Goal: Task Accomplishment & Management: Manage account settings

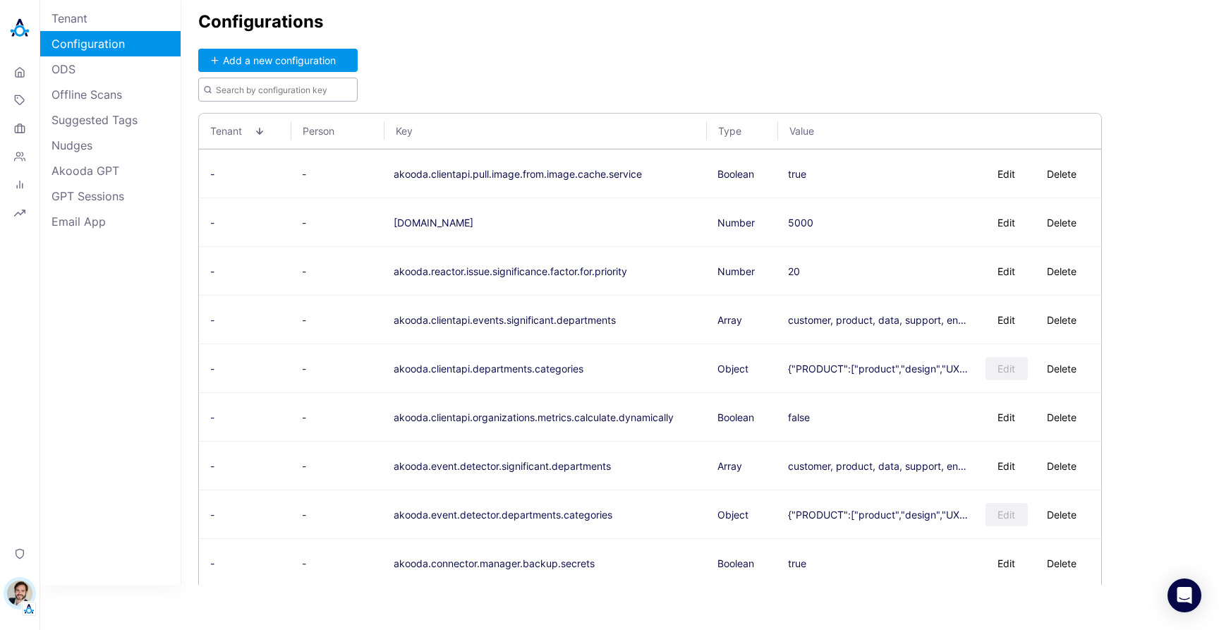
click at [306, 87] on input "text" at bounding box center [277, 90] width 159 height 24
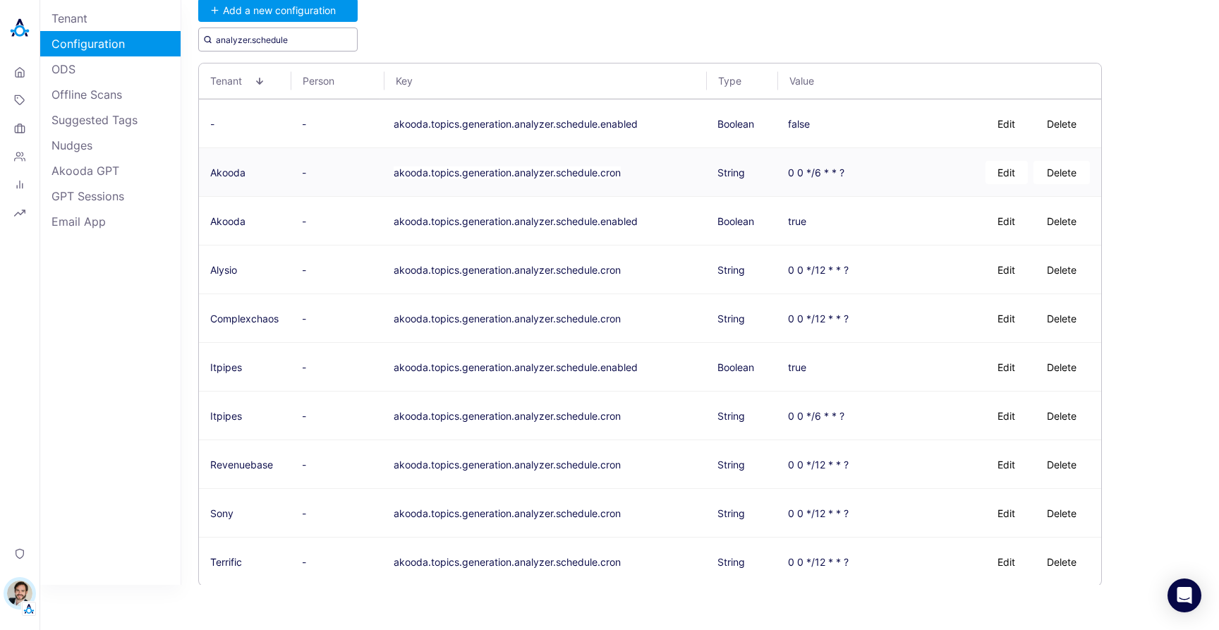
scroll to position [52, 0]
drag, startPoint x: 298, startPoint y: 39, endPoint x: 104, endPoint y: 43, distance: 194.1
click at [111, 43] on div "Tenant Configuration ODS Offline Scans Suggested Tags Nudges Akooda GPT GPT Ses…" at bounding box center [629, 292] width 1179 height 585
drag, startPoint x: 504, startPoint y: 121, endPoint x: 421, endPoint y: 150, distance: 88.1
click at [421, 150] on tbody "- - akooda.topics.generation.analyzer.schedule.enabled Boolean false Edit Delet…" at bounding box center [650, 341] width 902 height 486
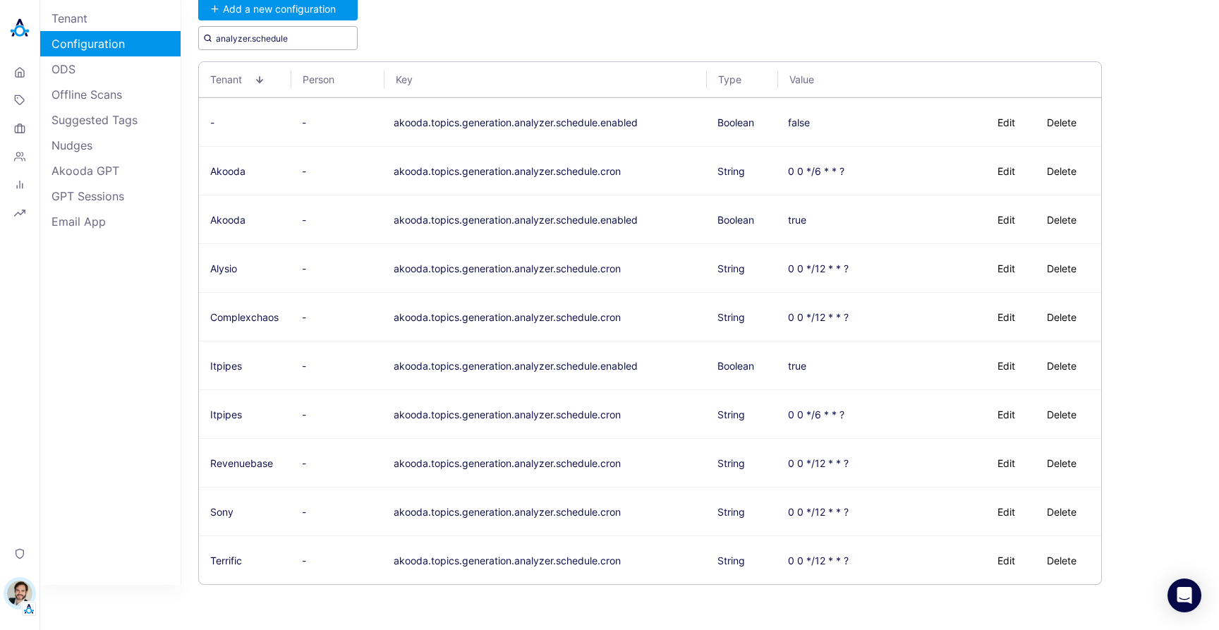
click at [275, 37] on input "analyzer.schedule" at bounding box center [277, 38] width 159 height 24
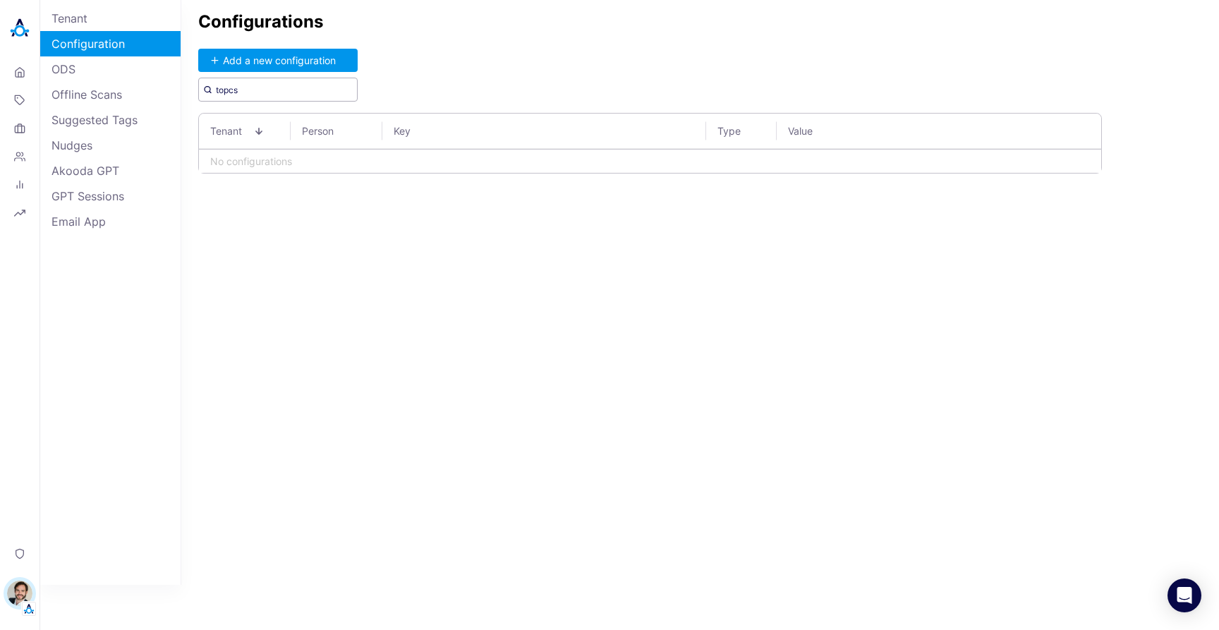
scroll to position [0, 0]
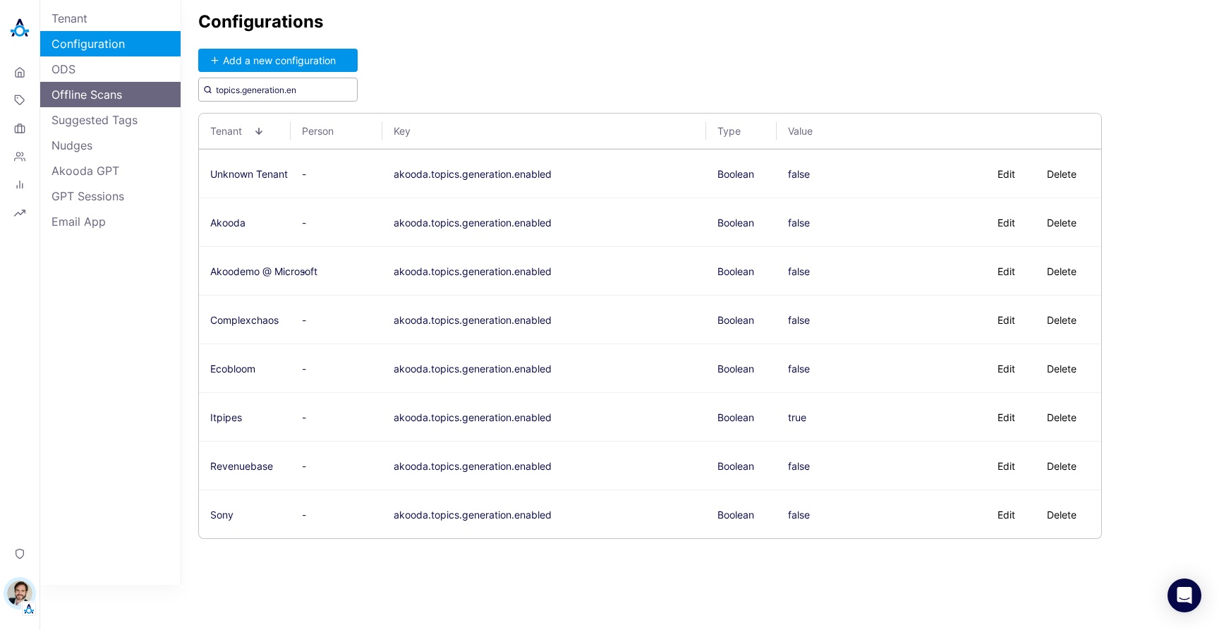
drag, startPoint x: 195, startPoint y: 92, endPoint x: 149, endPoint y: 92, distance: 46.6
click at [149, 92] on div "Tenant Configuration ODS Offline Scans Suggested Tags Nudges Akooda GPT GPT Ses…" at bounding box center [629, 292] width 1179 height 585
click at [304, 91] on input "topics.generation.en" at bounding box center [277, 90] width 159 height 24
drag, startPoint x: 289, startPoint y: 90, endPoint x: 160, endPoint y: 91, distance: 129.1
click at [161, 91] on div "Tenant Configuration ODS Offline Scans Suggested Tags Nudges Akooda GPT GPT Ses…" at bounding box center [629, 292] width 1179 height 585
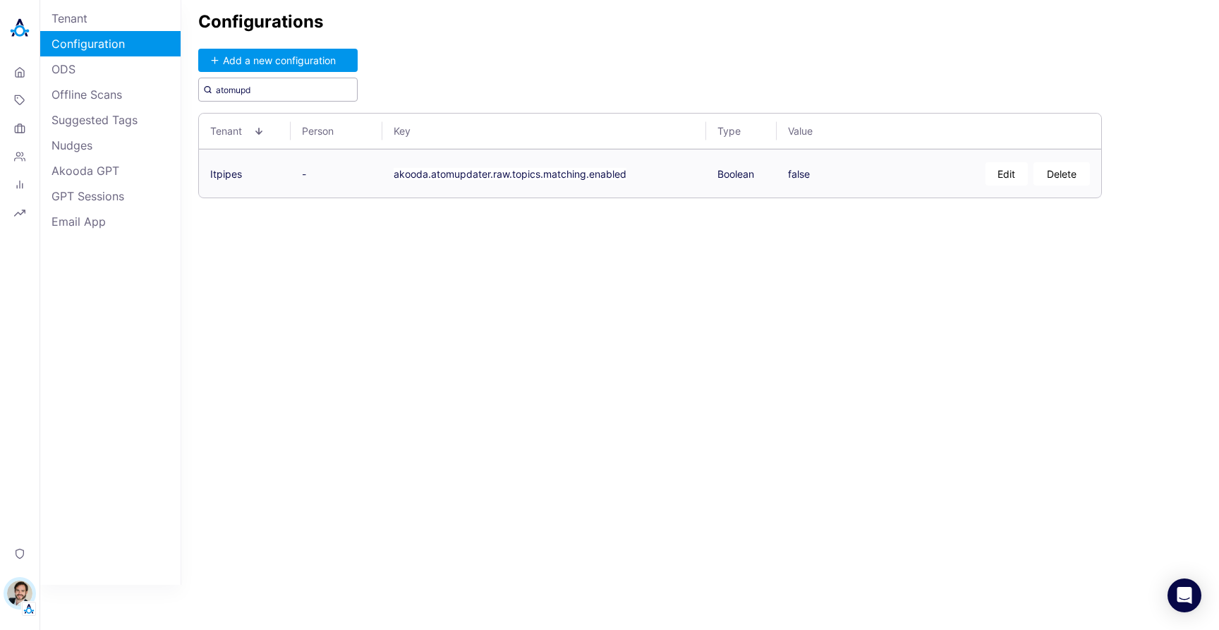
type input "atomupd"
drag, startPoint x: 636, startPoint y: 176, endPoint x: 393, endPoint y: 171, distance: 242.8
click at [393, 171] on td "akooda.atomupdater.raw.topics.matching.enabled" at bounding box center [544, 174] width 324 height 48
copy button "akooda.atomupdater.raw.topics.matching.enabled"
click at [324, 71] on button "Add a new configuration" at bounding box center [277, 60] width 159 height 23
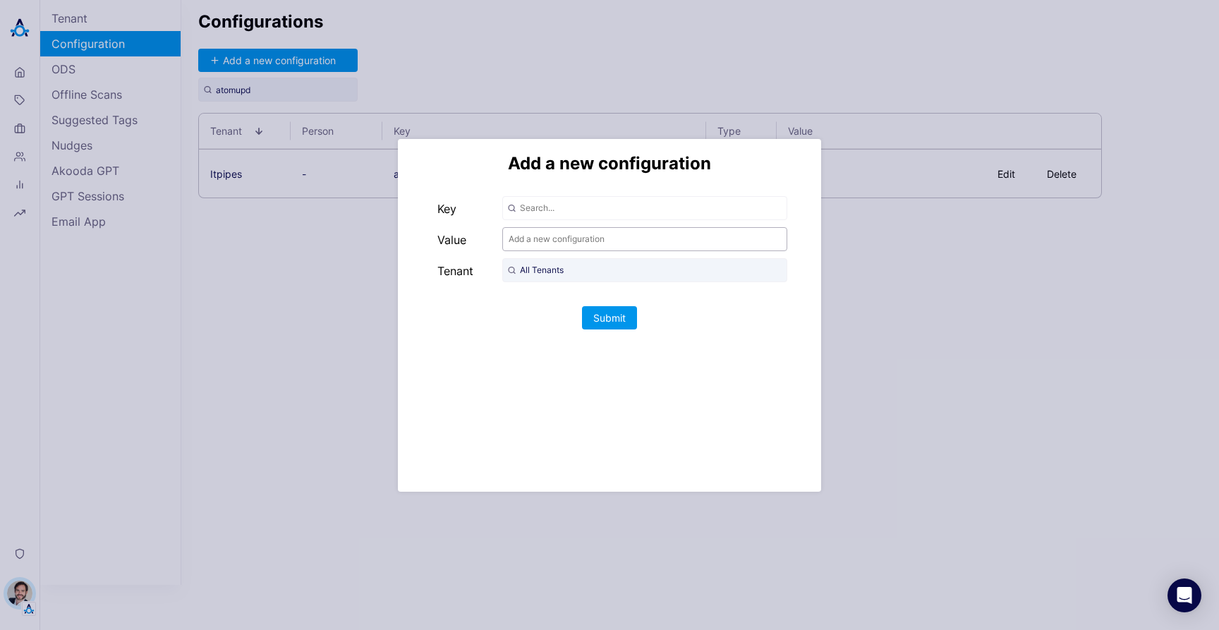
click at [543, 239] on input "text" at bounding box center [644, 239] width 285 height 24
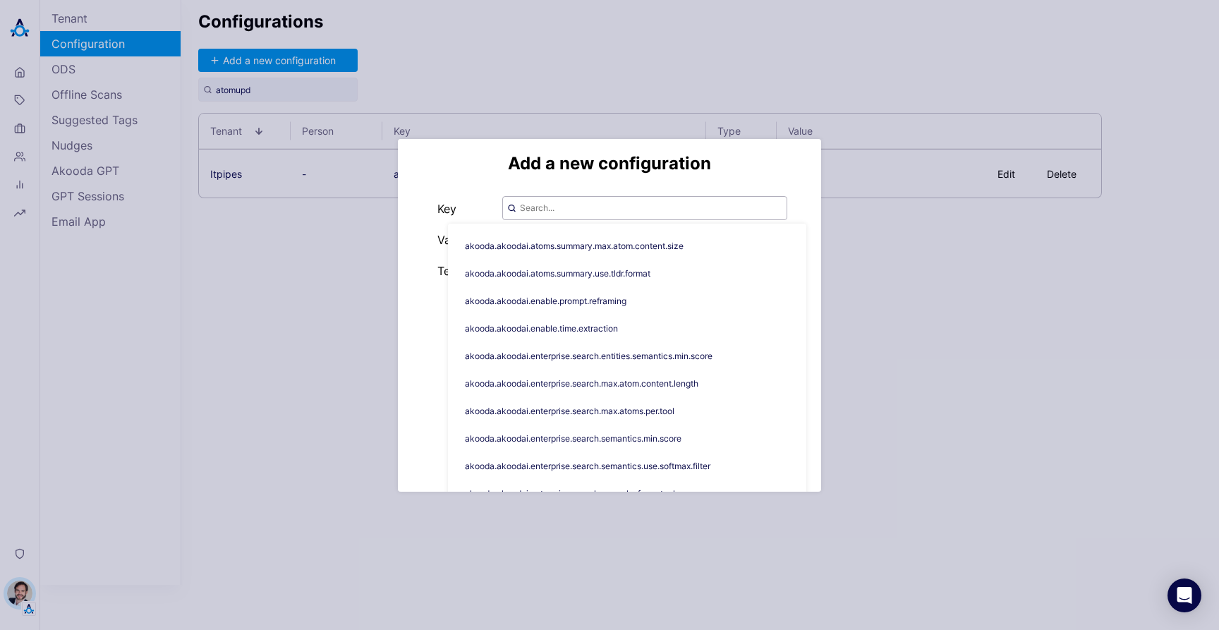
click at [545, 212] on input "text" at bounding box center [644, 208] width 285 height 24
paste input "akooda.atomupdater.raw.topics.matching.enabled"
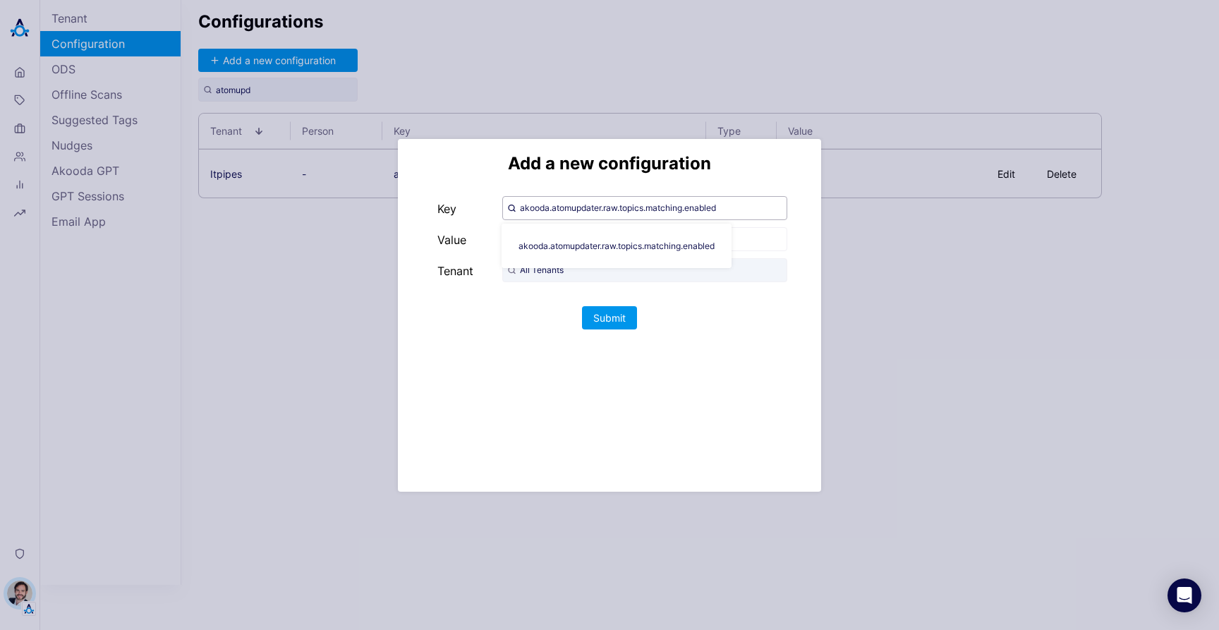
type input "akooda.atomupdater.raw.topics.matching.enabled"
click at [490, 177] on div "Add a new configuration Key akooda.atomupdater.raw.topics.matching.enabled Valu…" at bounding box center [609, 315] width 423 height 353
click at [583, 238] on input "text" at bounding box center [644, 239] width 285 height 24
type input "false"
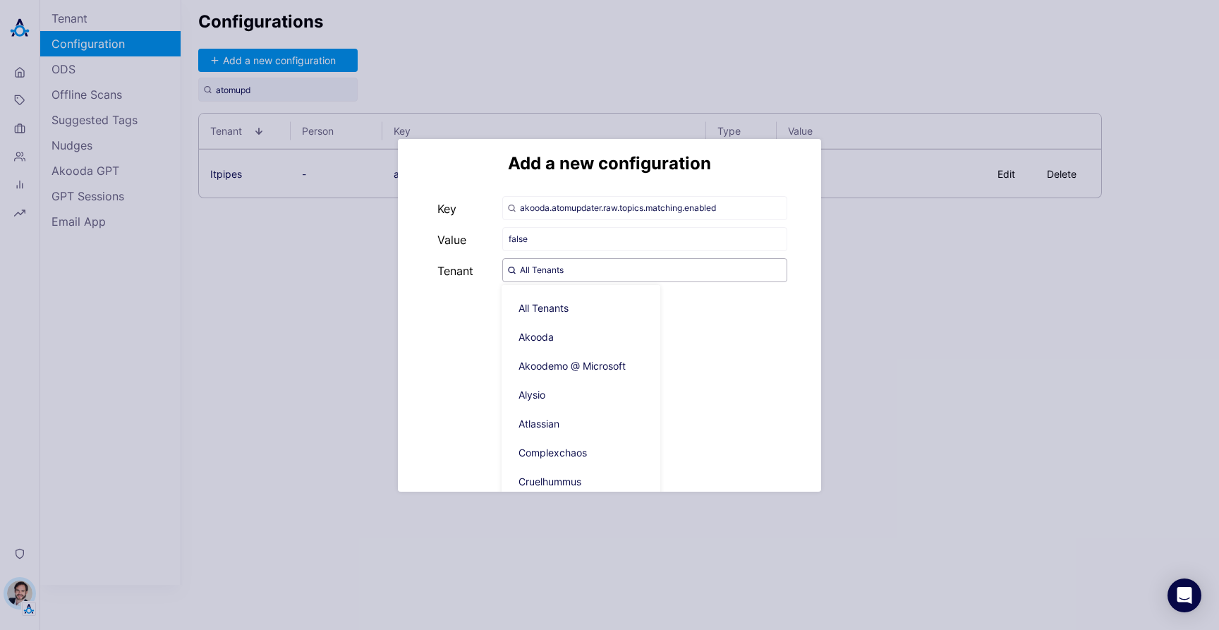
click at [550, 266] on input "All Tenants" at bounding box center [644, 270] width 285 height 24
click at [565, 335] on span "Akooda" at bounding box center [586, 336] width 159 height 23
type input "Akooda"
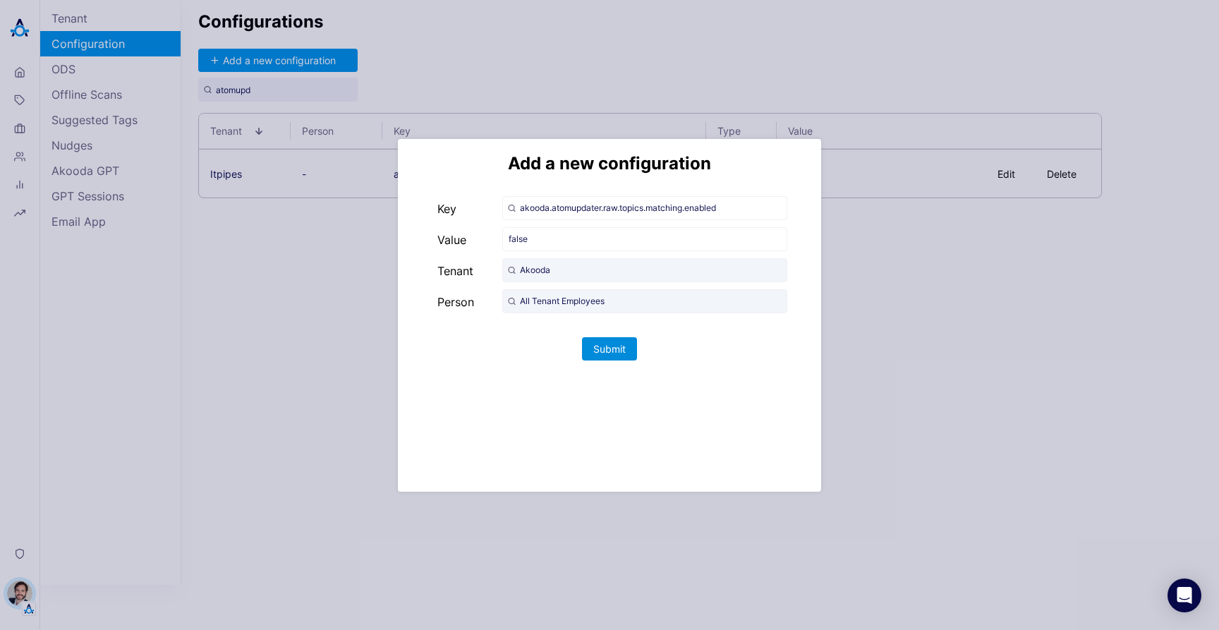
click at [605, 345] on button "Submit" at bounding box center [609, 348] width 55 height 23
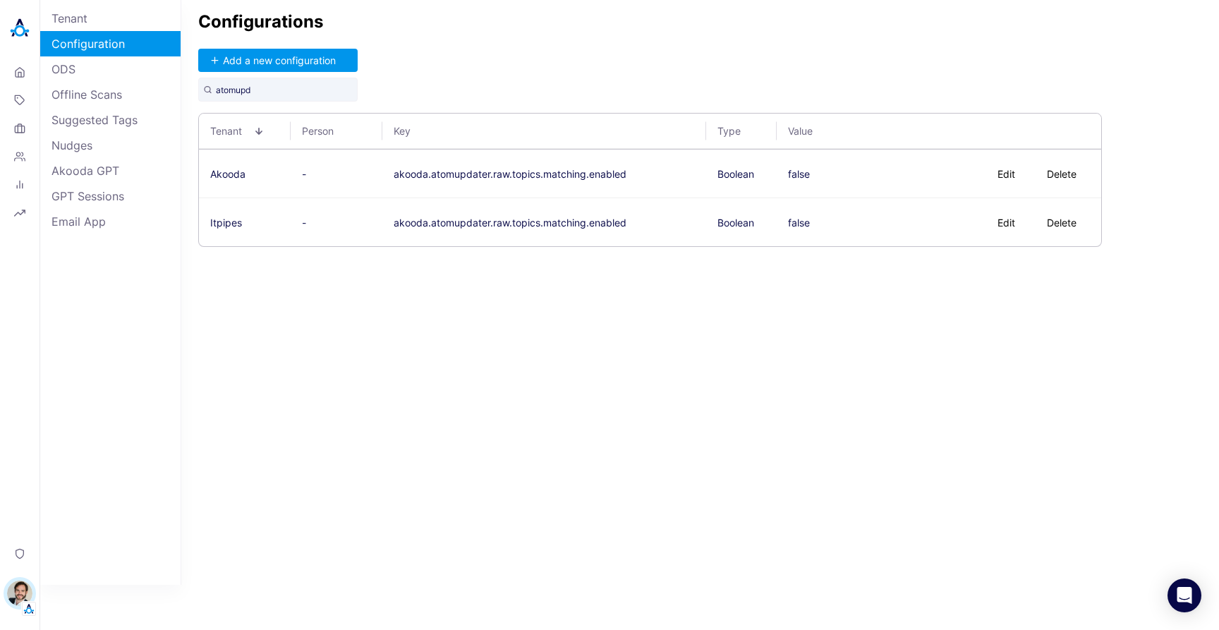
click at [897, 373] on div "Configurations Add a new configuration atomupd Tenant Person Key Type Value Ako…" at bounding box center [700, 292] width 1038 height 585
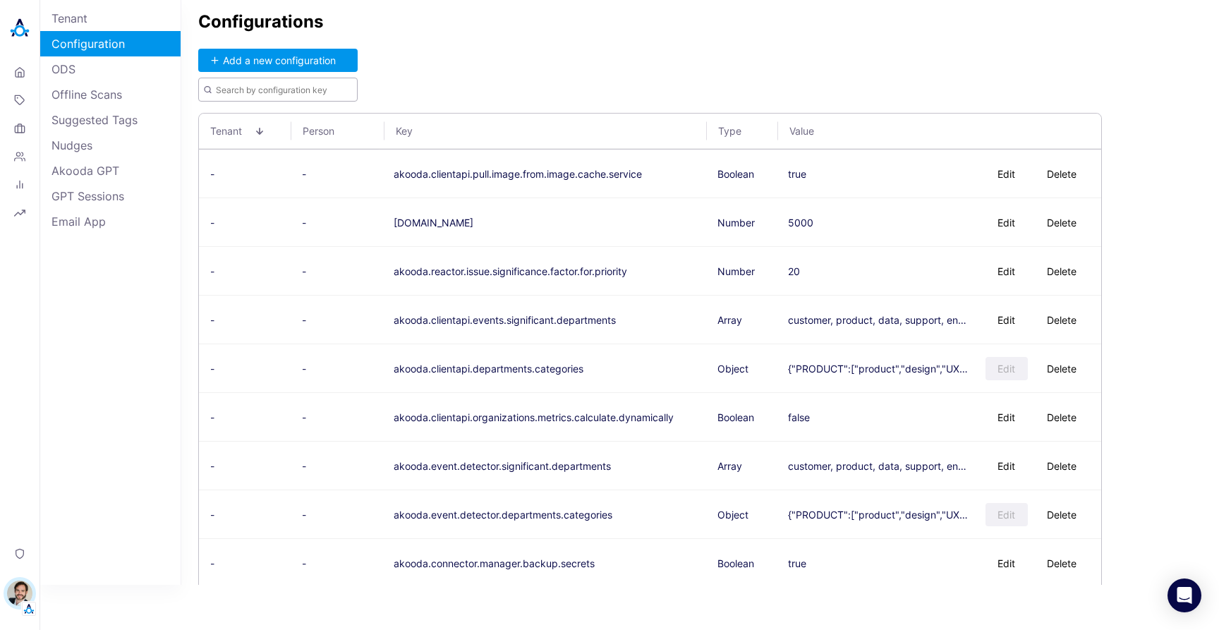
click at [289, 92] on input "text" at bounding box center [277, 90] width 159 height 24
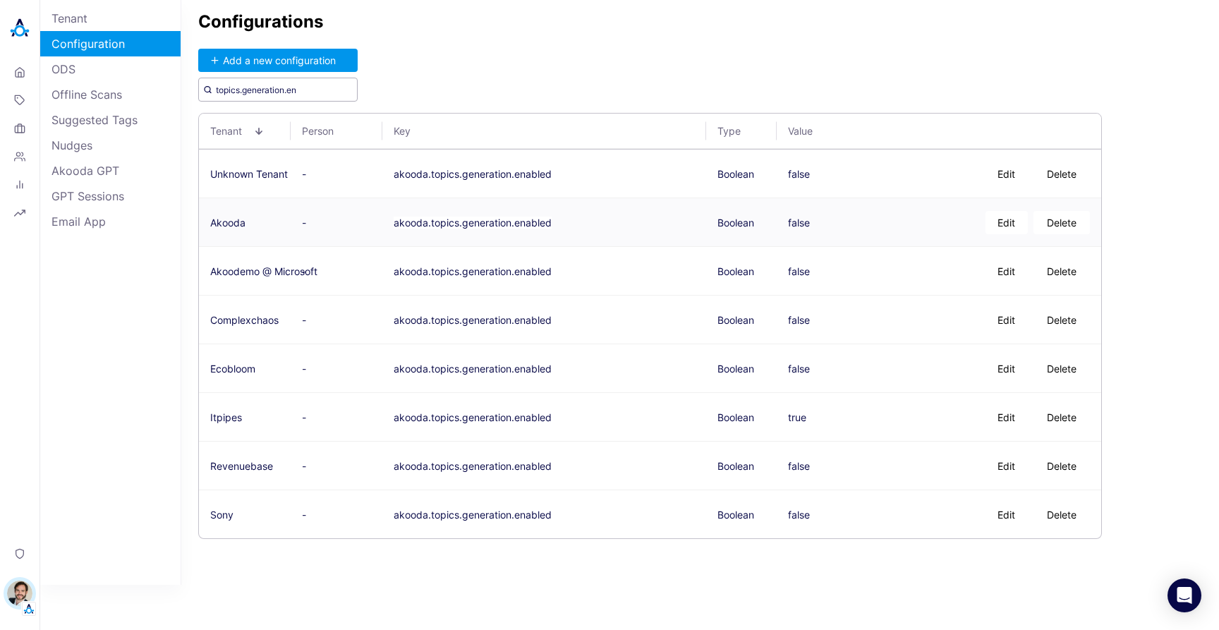
type input "topics.generation.en"
click at [1002, 225] on button "Edit" at bounding box center [1007, 222] width 42 height 23
type textarea "true"
click at [881, 226] on button "Save" at bounding box center [886, 222] width 46 height 23
click at [731, 64] on div "Configurations Add a new configuration topics.generation.en Tenant Person Key T…" at bounding box center [700, 292] width 1038 height 585
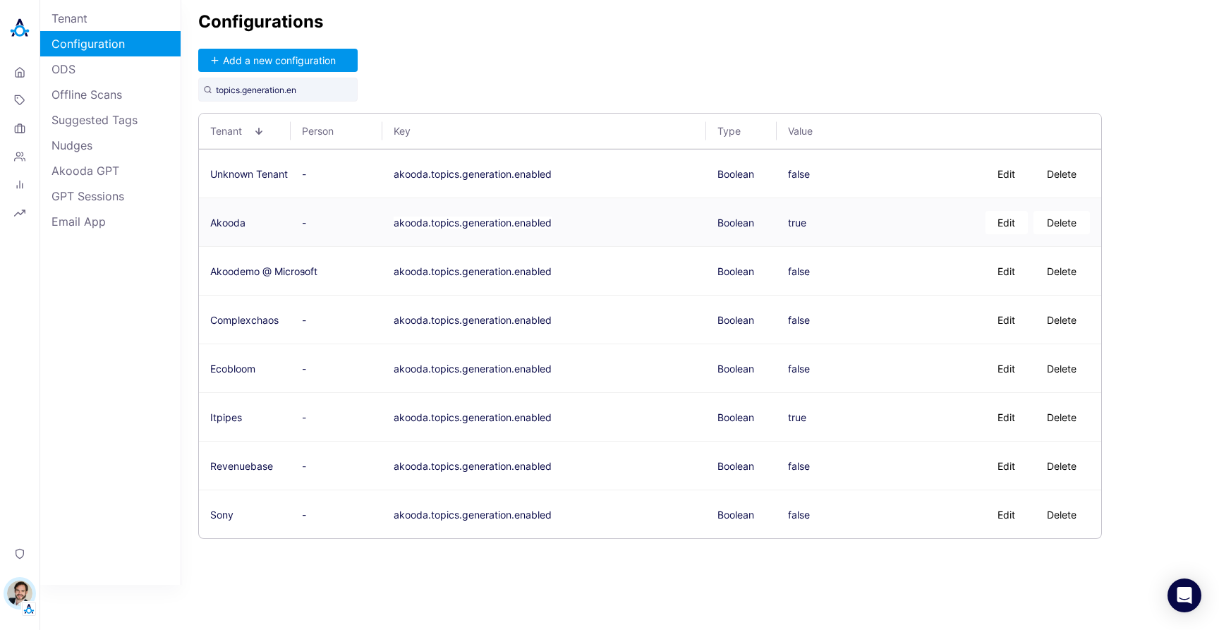
click at [725, 67] on div "Configurations Add a new configuration topics.generation.en Tenant Person Key T…" at bounding box center [700, 292] width 1038 height 585
click at [580, 64] on div "Configurations Add a new configuration topics.generation.en Tenant Person Key T…" at bounding box center [700, 292] width 1038 height 585
click at [567, 45] on div "Configurations Add a new configuration topics.generation.en Tenant Person Key T…" at bounding box center [700, 292] width 1038 height 585
click at [486, 75] on div "Configurations Add a new configuration topics.generation.en Tenant Person Key T…" at bounding box center [700, 292] width 1038 height 585
click at [308, 91] on input "topics.generation.en" at bounding box center [277, 90] width 159 height 24
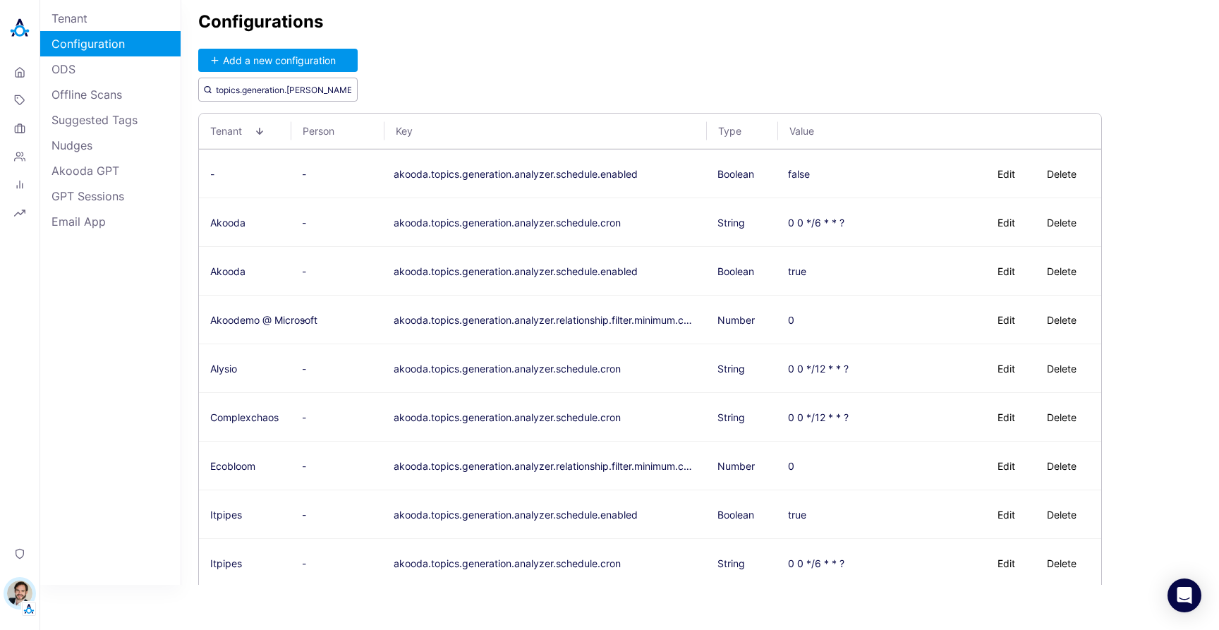
type input "topics.generation.ana"
click at [993, 219] on button "Edit" at bounding box center [1007, 222] width 42 height 23
type textarea "0 0,15,30,45 * * * ?"
click at [871, 222] on button "Save" at bounding box center [886, 222] width 46 height 23
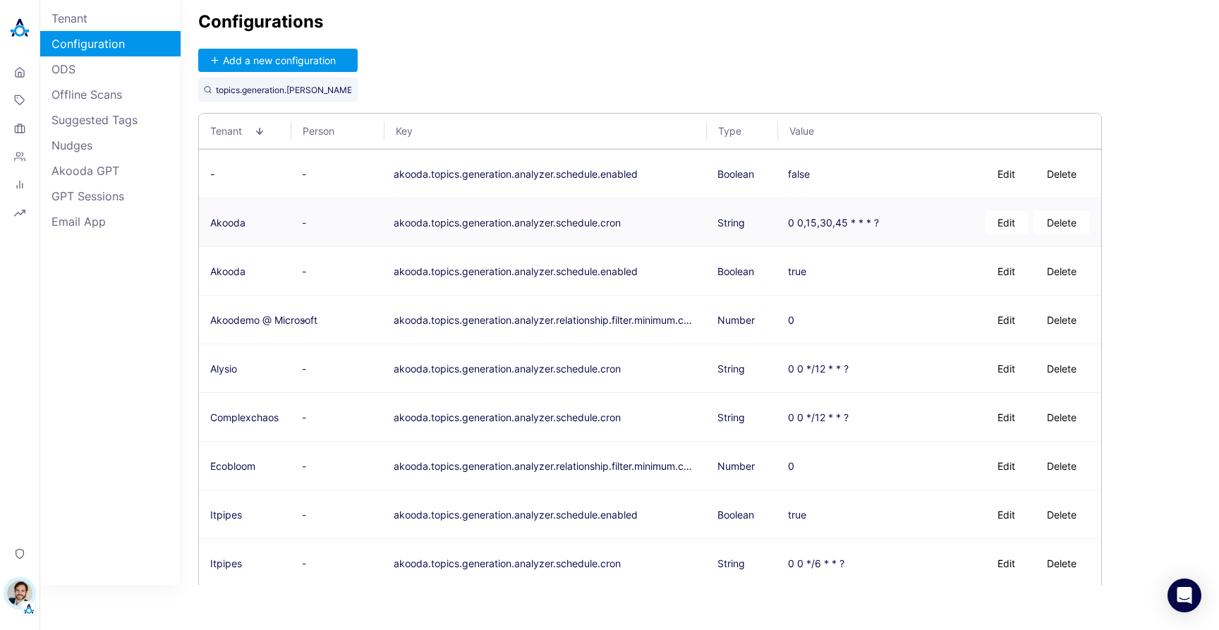
click at [873, 54] on div "Configurations Add a new configuration topics.generation.ana Tenant Person Key …" at bounding box center [700, 292] width 1038 height 585
click at [669, 44] on div "Configurations Add a new configuration topics.generation.ana Tenant Person Key …" at bounding box center [700, 292] width 1038 height 585
click at [655, 51] on div "Configurations Add a new configuration topics.generation.ana Tenant Person Key …" at bounding box center [700, 292] width 1038 height 585
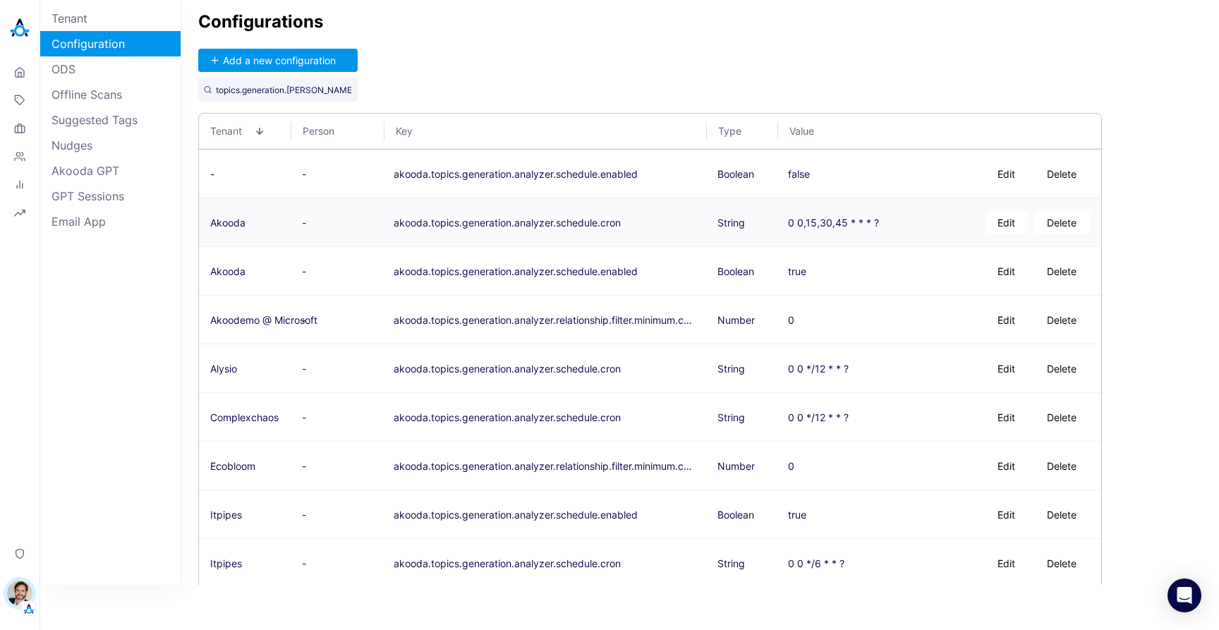
click at [704, 87] on div "Configurations Add a new configuration topics.generation.ana Tenant Person Key …" at bounding box center [700, 292] width 1038 height 585
